Goal: Task Accomplishment & Management: Manage account settings

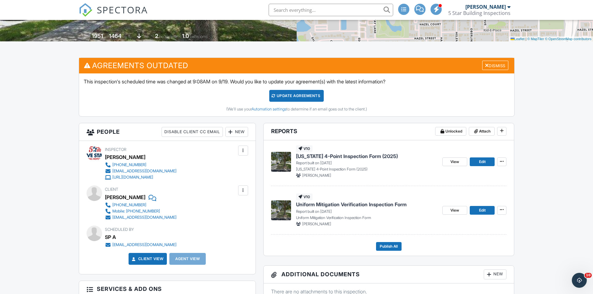
scroll to position [125, 0]
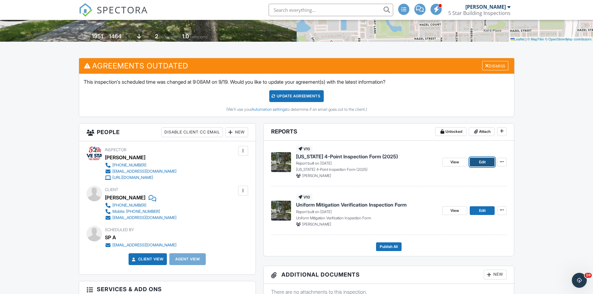
click at [481, 161] on span "Edit" at bounding box center [482, 162] width 7 height 6
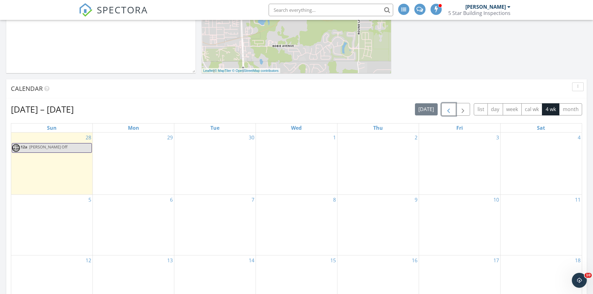
click at [445, 103] on button "button" at bounding box center [449, 109] width 15 height 13
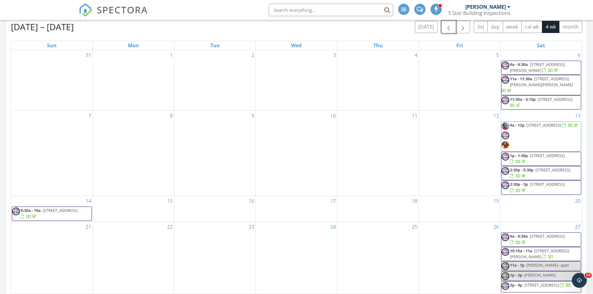
scroll to position [312, 0]
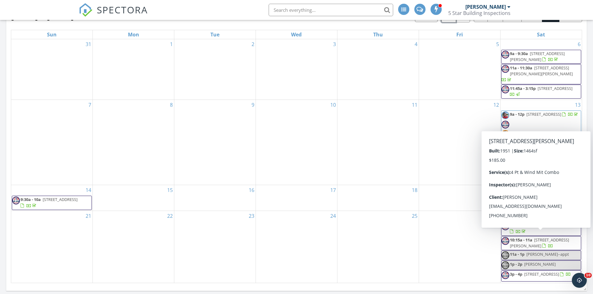
click at [527, 237] on span "10:15a - 11a" at bounding box center [521, 240] width 22 height 6
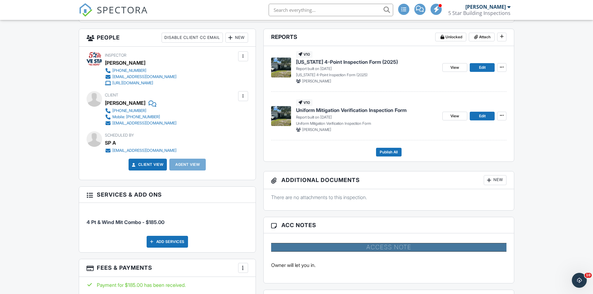
scroll to position [187, 0]
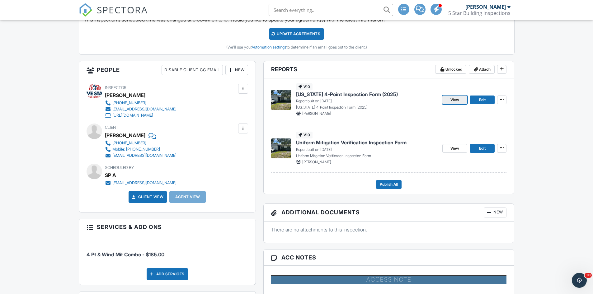
click at [455, 100] on span "View" at bounding box center [455, 100] width 9 height 6
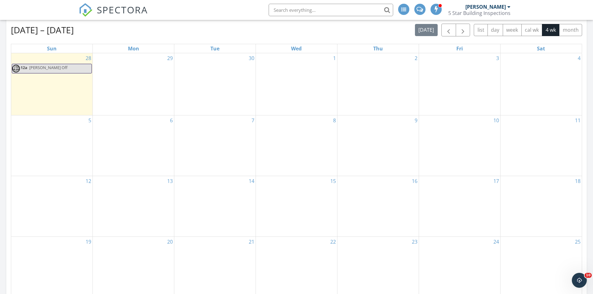
scroll to position [215, 0]
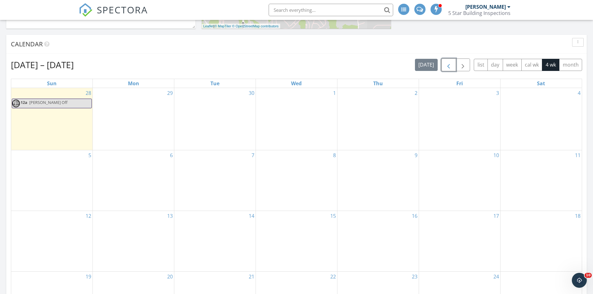
click at [450, 65] on span "button" at bounding box center [448, 64] width 7 height 7
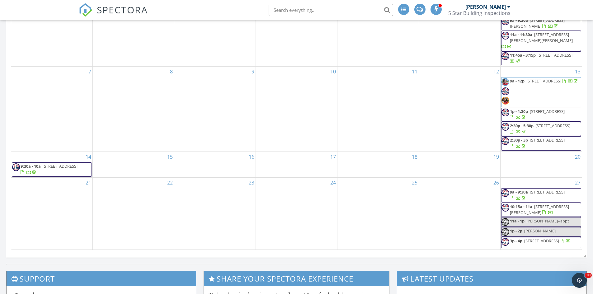
scroll to position [308, 0]
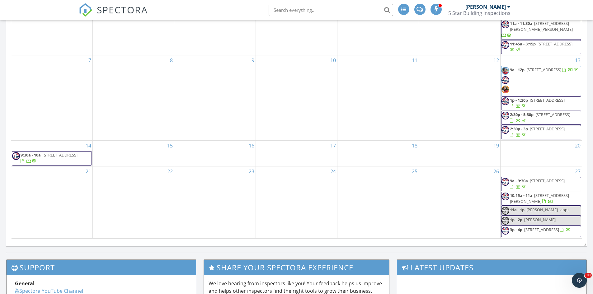
click at [549, 199] on div at bounding box center [548, 202] width 11 height 6
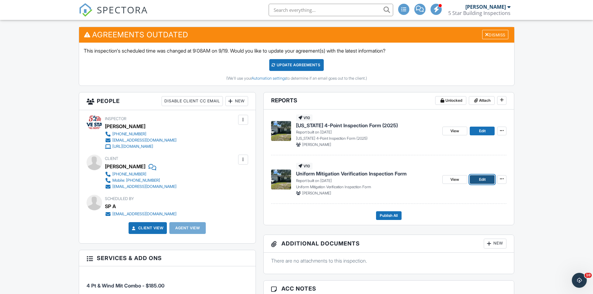
click at [483, 181] on span "Edit" at bounding box center [482, 180] width 7 height 6
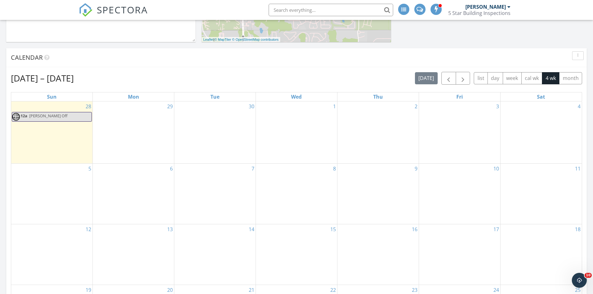
scroll to position [218, 0]
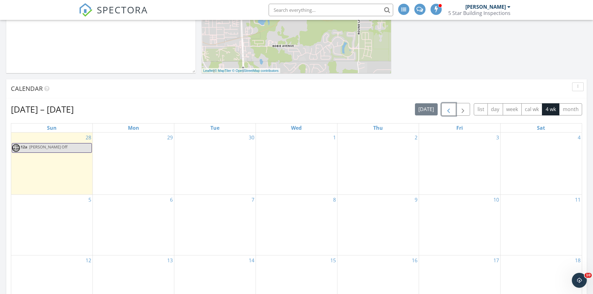
click at [447, 106] on span "button" at bounding box center [448, 109] width 7 height 7
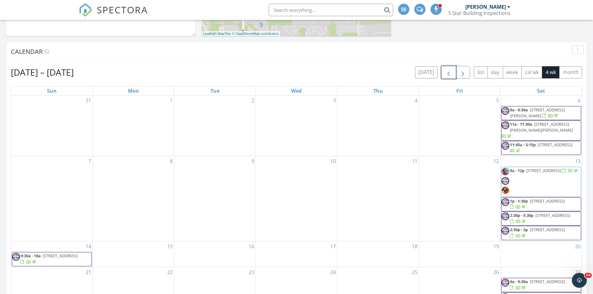
scroll to position [312, 0]
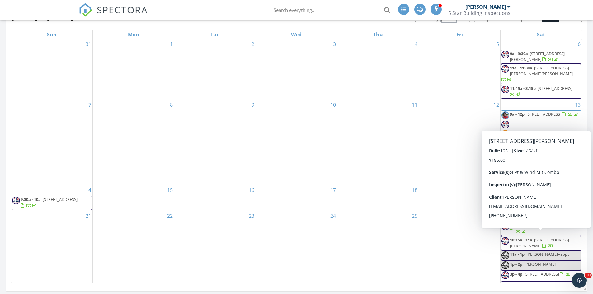
click at [565, 237] on span "[STREET_ADDRESS][PERSON_NAME]" at bounding box center [539, 243] width 59 height 12
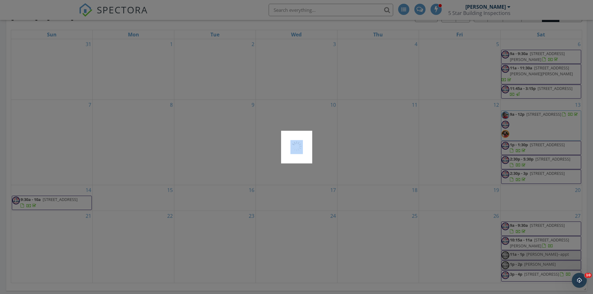
click at [565, 191] on div at bounding box center [296, 147] width 593 height 294
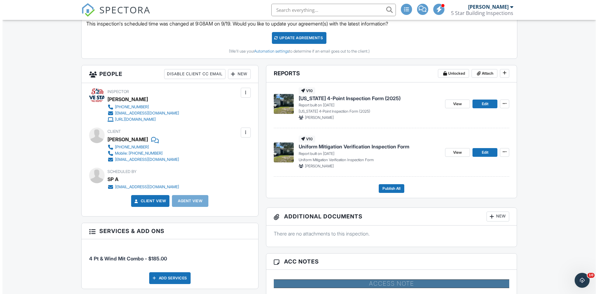
scroll to position [129, 0]
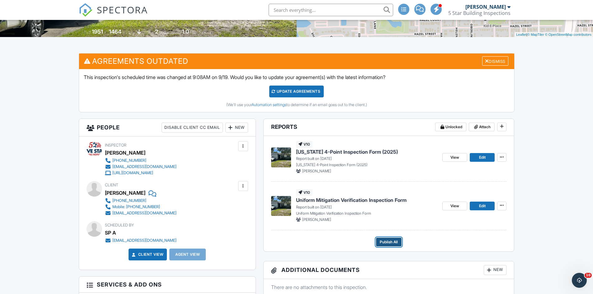
click at [395, 240] on span "Publish All" at bounding box center [389, 242] width 18 height 6
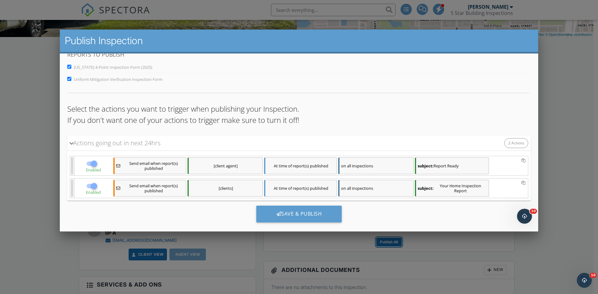
scroll to position [20, 0]
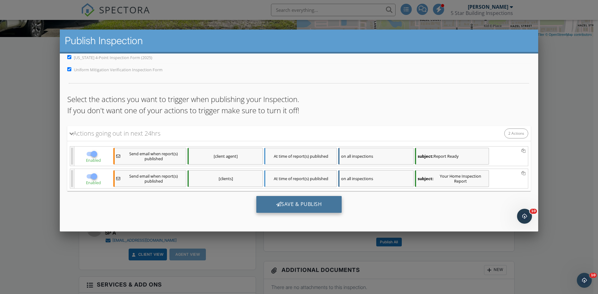
click at [294, 200] on div "Save & Publish" at bounding box center [299, 204] width 86 height 17
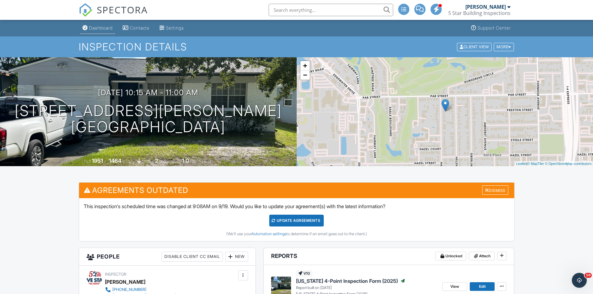
click at [101, 27] on div "Dashboard" at bounding box center [101, 27] width 24 height 5
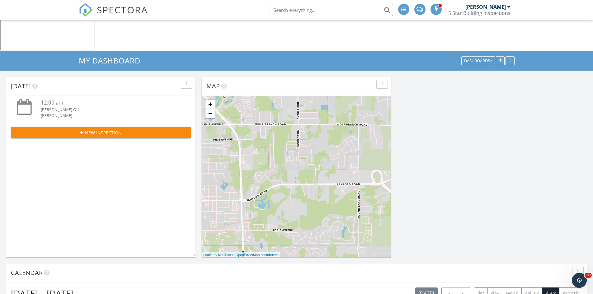
scroll to position [125, 0]
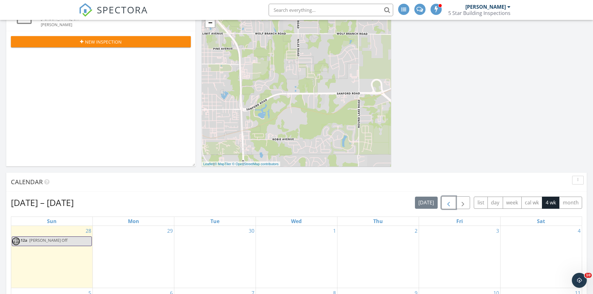
click at [451, 199] on span "button" at bounding box center [448, 202] width 7 height 7
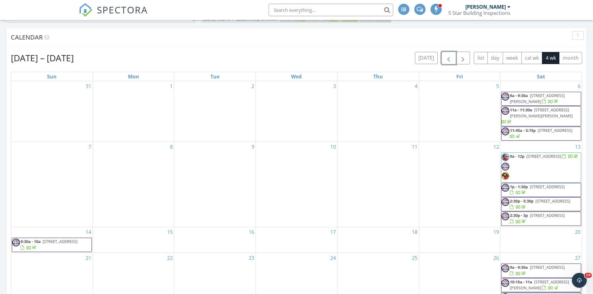
scroll to position [280, 0]
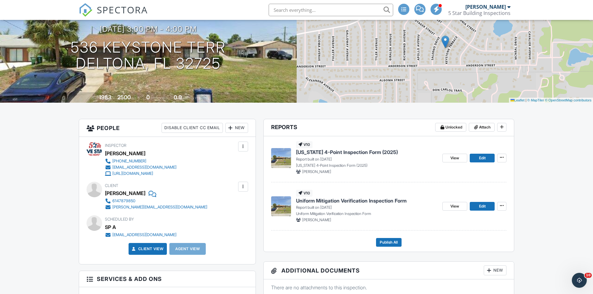
scroll to position [93, 0]
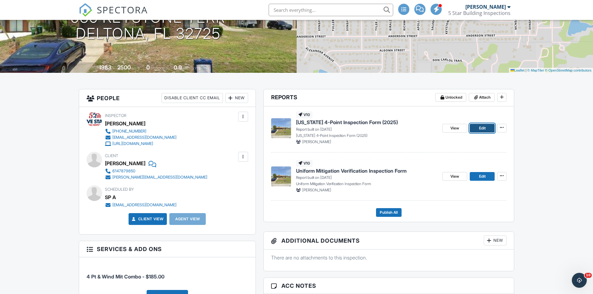
click at [484, 131] on link "Edit" at bounding box center [482, 128] width 25 height 9
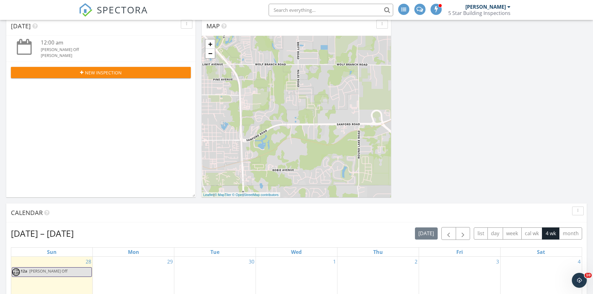
scroll to position [156, 0]
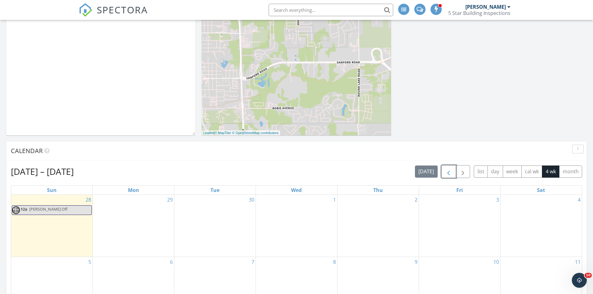
click at [448, 168] on span "button" at bounding box center [448, 171] width 7 height 7
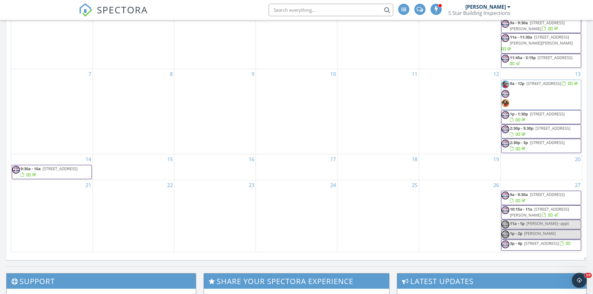
scroll to position [343, 0]
click at [540, 240] on span "[STREET_ADDRESS]" at bounding box center [542, 243] width 35 height 6
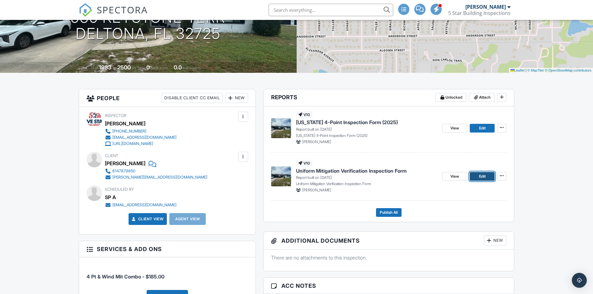
click at [477, 177] on link "Edit" at bounding box center [482, 176] width 25 height 9
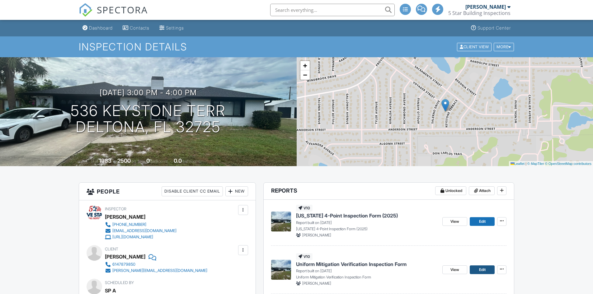
scroll to position [93, 0]
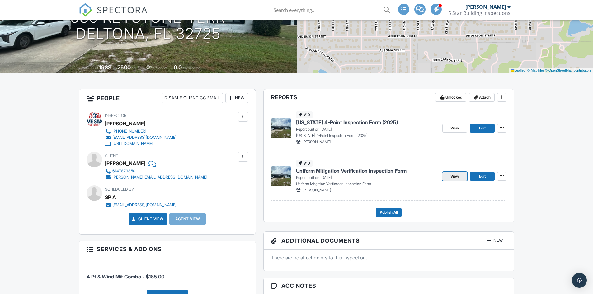
click at [454, 178] on span "View" at bounding box center [455, 177] width 9 height 6
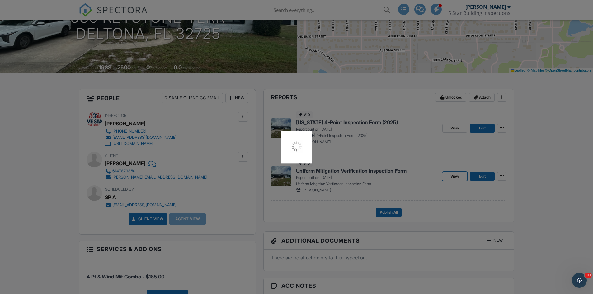
scroll to position [0, 0]
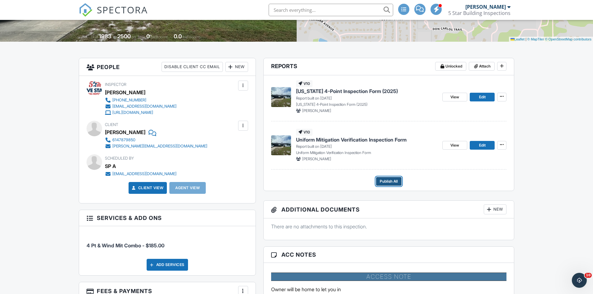
click at [387, 181] on span "Publish All" at bounding box center [389, 182] width 18 height 6
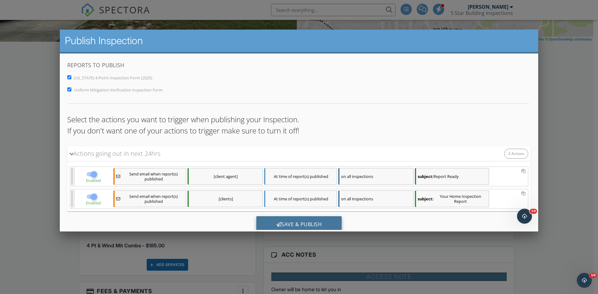
click at [292, 225] on div "Save & Publish" at bounding box center [299, 224] width 86 height 17
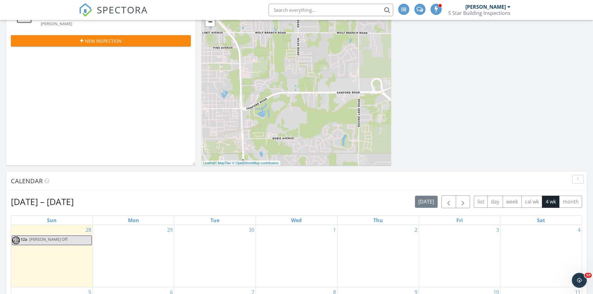
scroll to position [156, 0]
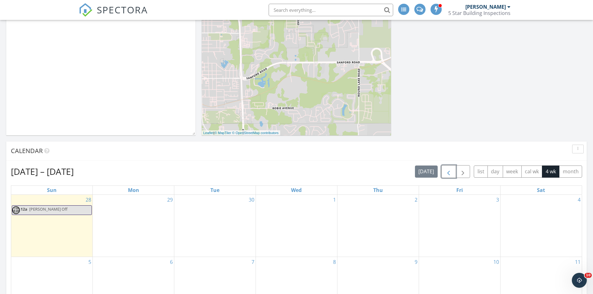
click at [449, 168] on span "button" at bounding box center [448, 171] width 7 height 7
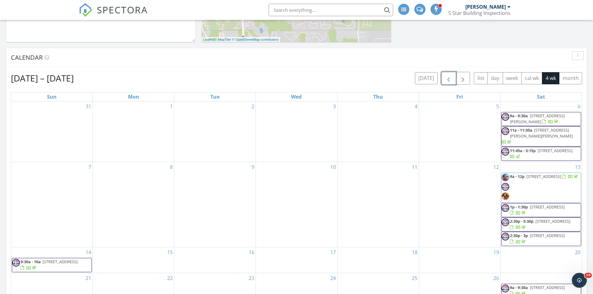
scroll to position [312, 0]
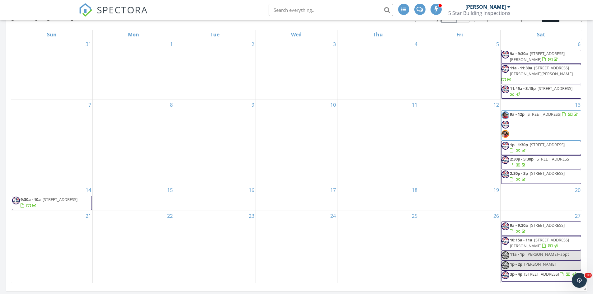
click at [527, 230] on div at bounding box center [524, 232] width 5 height 5
